Goal: Find specific page/section: Find specific page/section

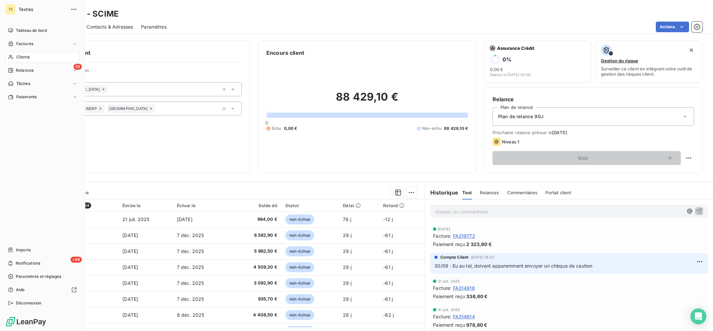
click at [37, 54] on div "Clients" at bounding box center [42, 57] width 74 height 11
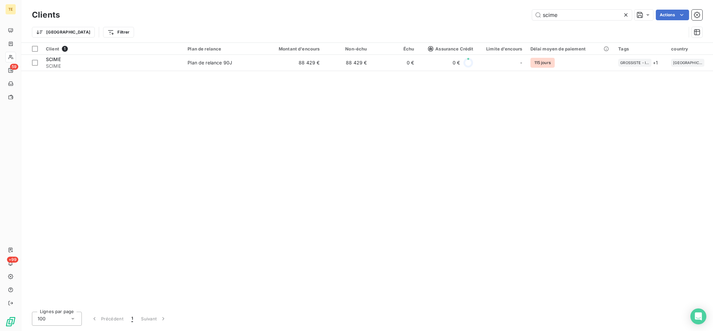
drag, startPoint x: 554, startPoint y: 13, endPoint x: 490, endPoint y: 13, distance: 63.8
click at [532, 13] on input "scime" at bounding box center [582, 15] width 100 height 11
drag, startPoint x: 554, startPoint y: 16, endPoint x: 520, endPoint y: 14, distance: 34.6
click at [532, 17] on input "scime" at bounding box center [582, 15] width 100 height 11
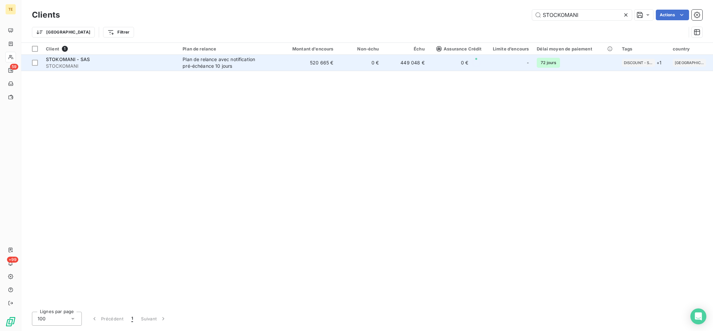
type input "STOCKOMANI"
click at [428, 61] on td "449 048 €" at bounding box center [406, 63] width 46 height 16
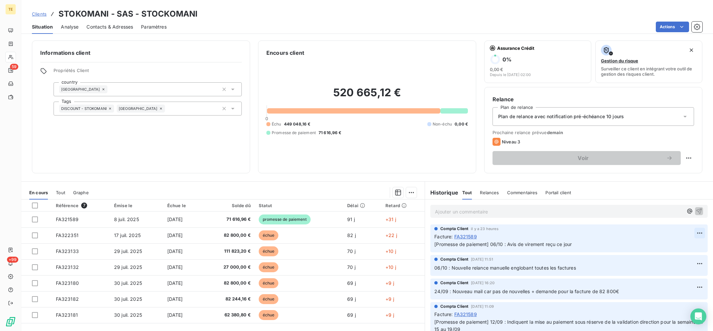
click at [697, 230] on html "TE 59 +99 Clients STOKOMANI - SAS - STOCKOMANI Situation Analyse Contacts & Adr…" at bounding box center [356, 165] width 713 height 331
click at [691, 246] on div "Editer" at bounding box center [683, 248] width 37 height 11
click at [530, 215] on p "Ajouter un commentaire ﻿" at bounding box center [559, 212] width 248 height 8
